Goal: Information Seeking & Learning: Find specific fact

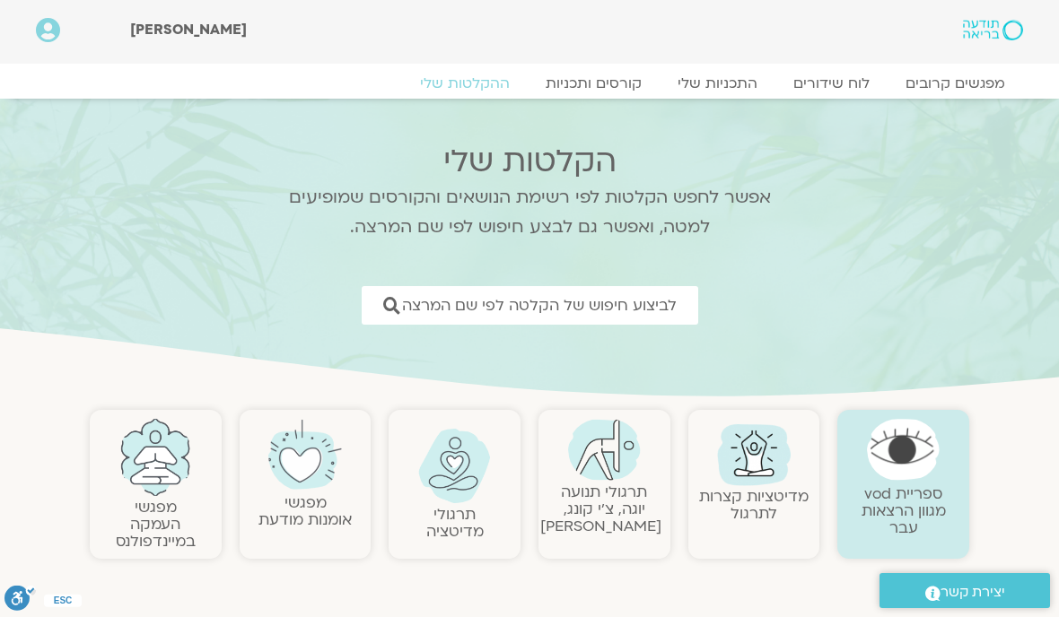
click at [663, 307] on span "לביצוע חיפוש של הקלטה לפי שם המרצה" at bounding box center [539, 305] width 275 height 17
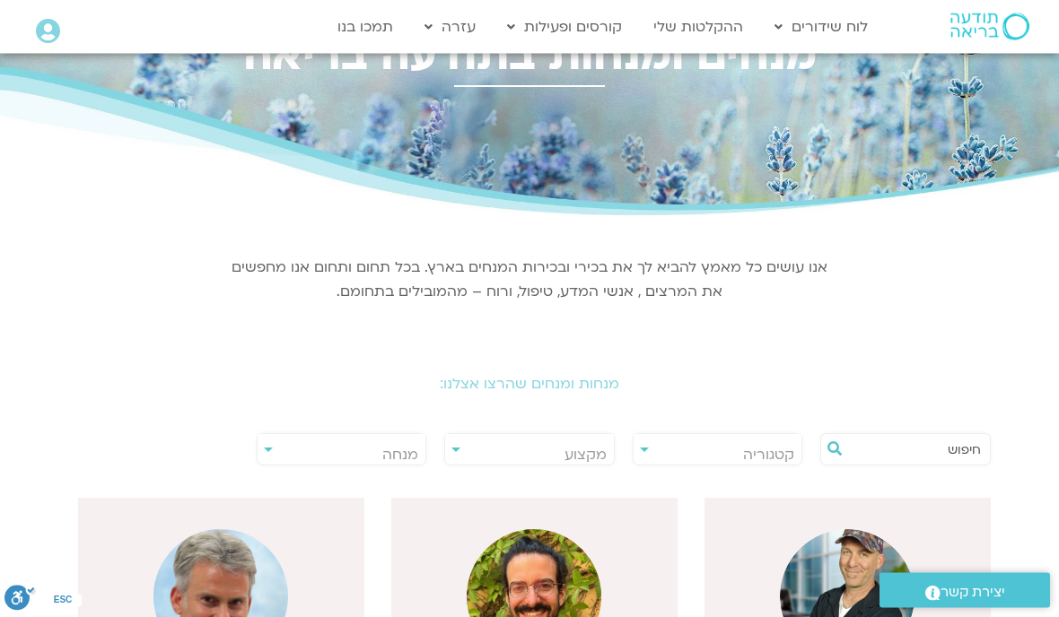
scroll to position [64, 0]
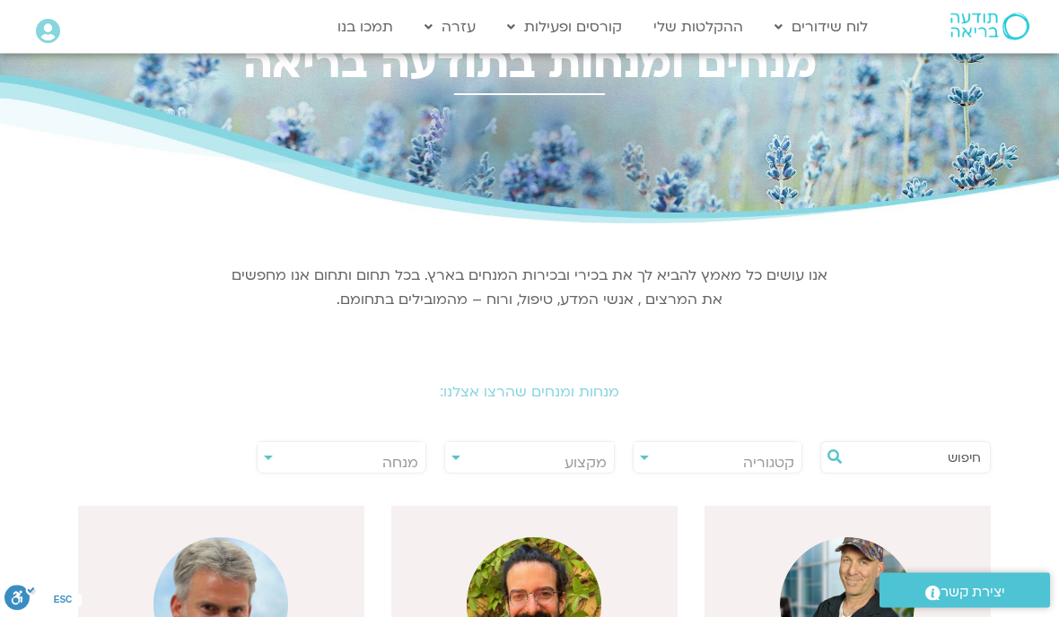
click at [397, 474] on span "מנחה" at bounding box center [341, 463] width 169 height 41
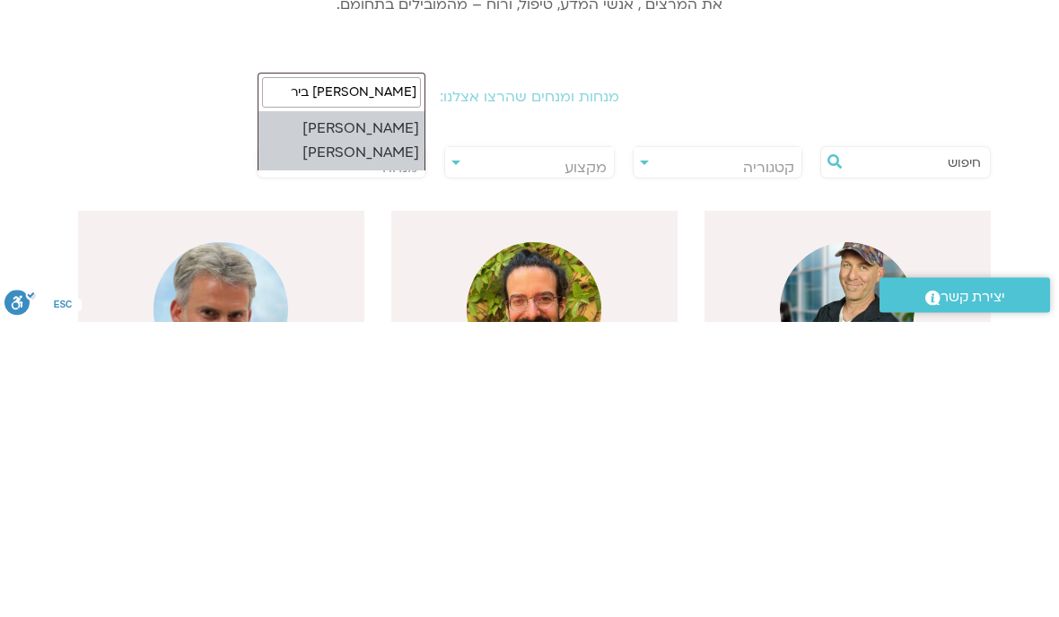
type input "סיגל בירן"
select select "*****"
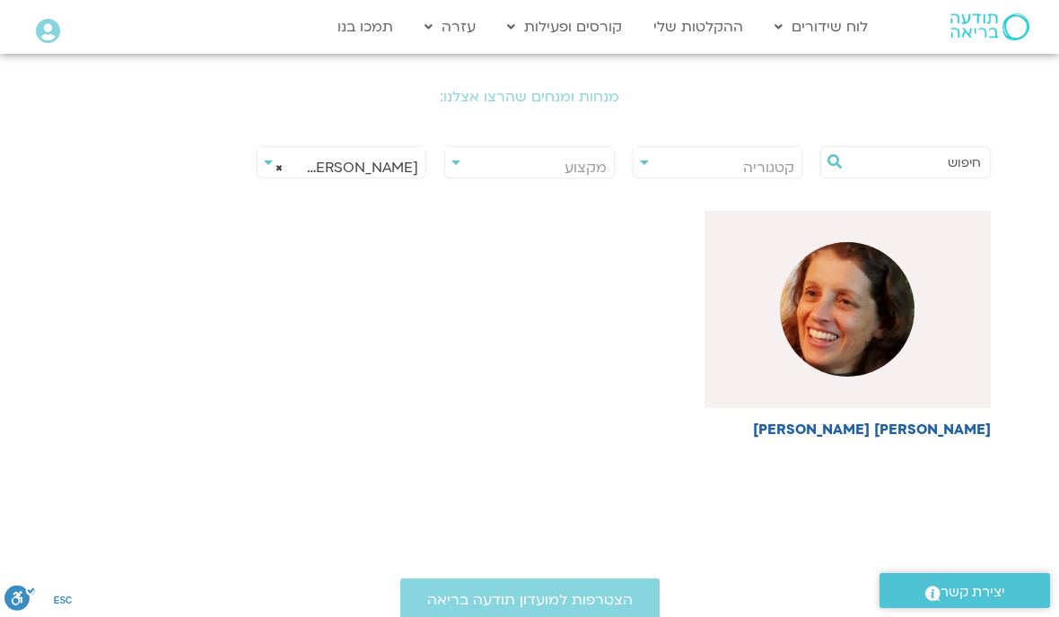
click at [852, 314] on img at bounding box center [847, 309] width 135 height 135
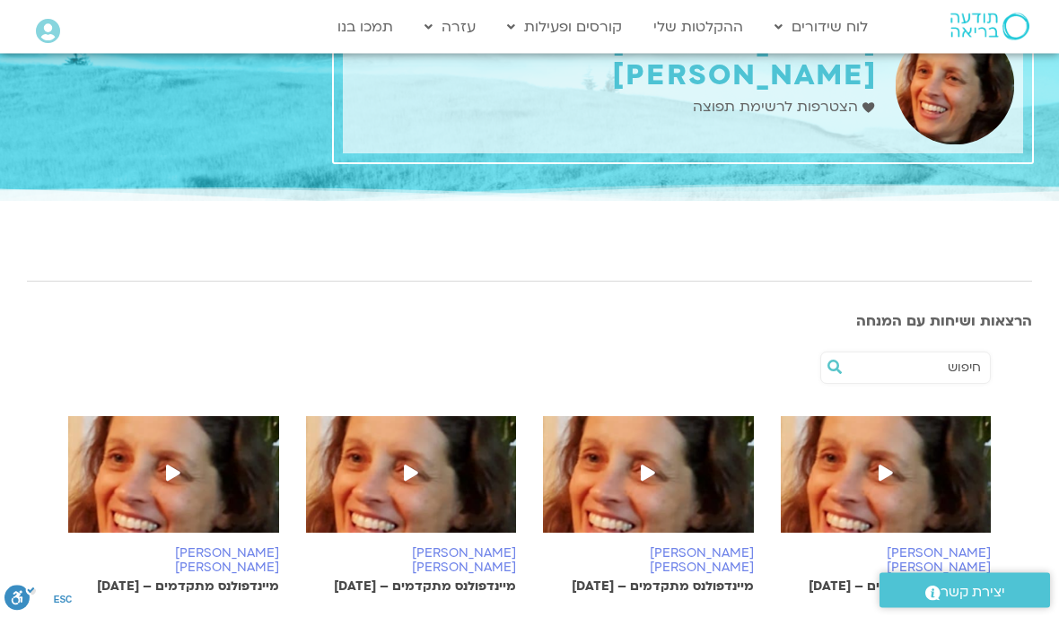
scroll to position [67, 0]
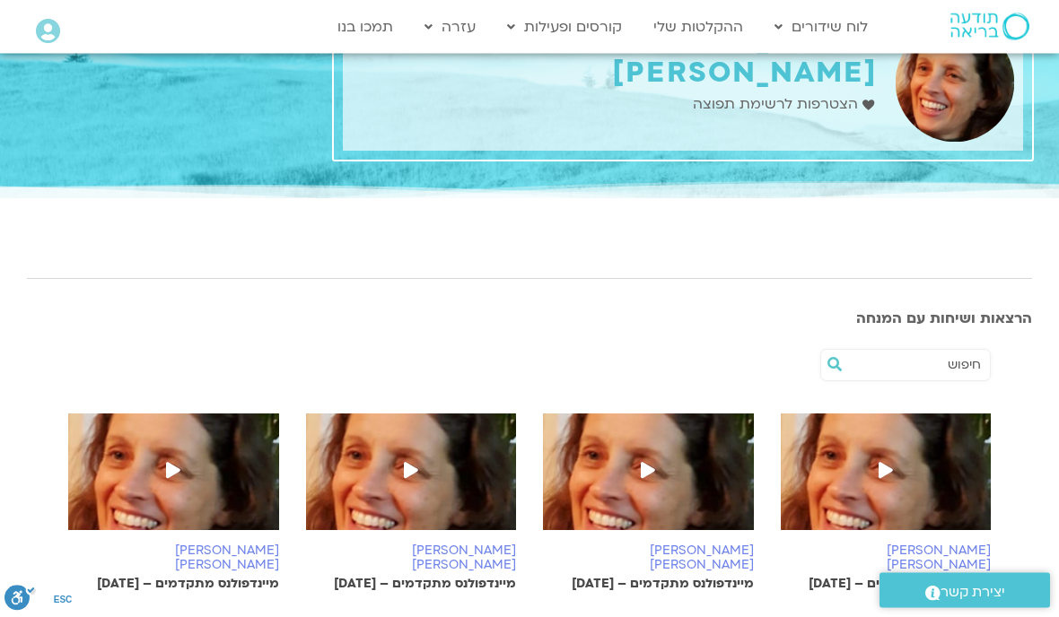
click at [888, 476] on icon at bounding box center [885, 471] width 14 height 16
